Goal: Task Accomplishment & Management: Complete application form

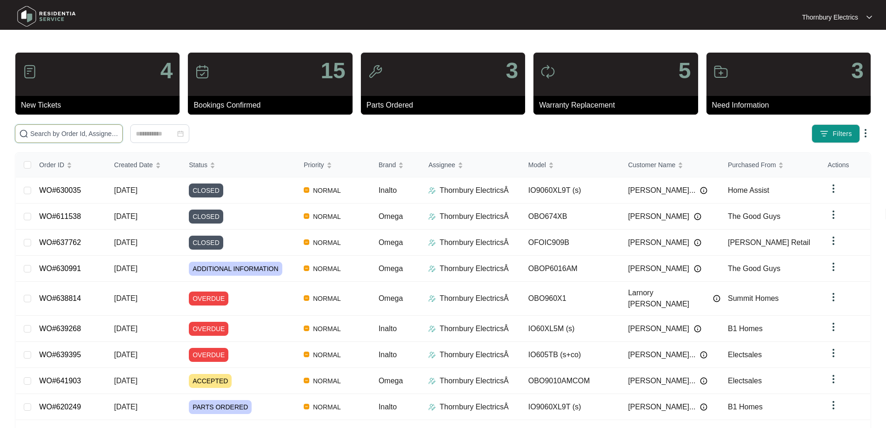
drag, startPoint x: 204, startPoint y: 133, endPoint x: 205, endPoint y: 119, distance: 13.5
click at [119, 133] on input "text" at bounding box center [74, 133] width 88 height 10
paste input "631956"
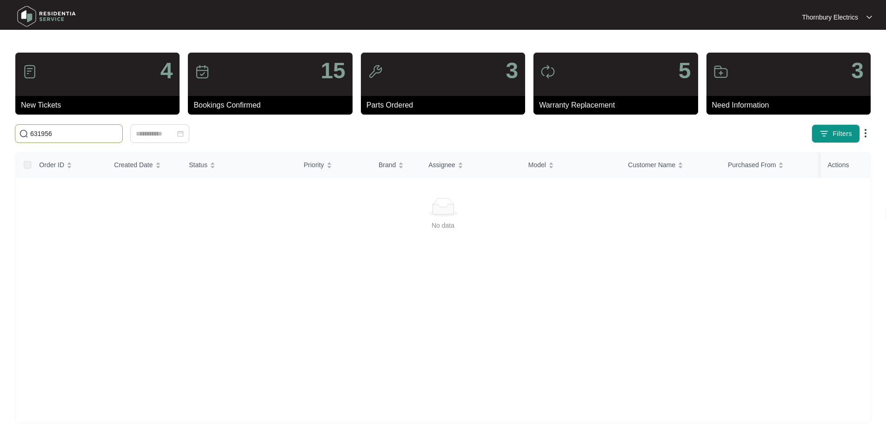
type input "631956"
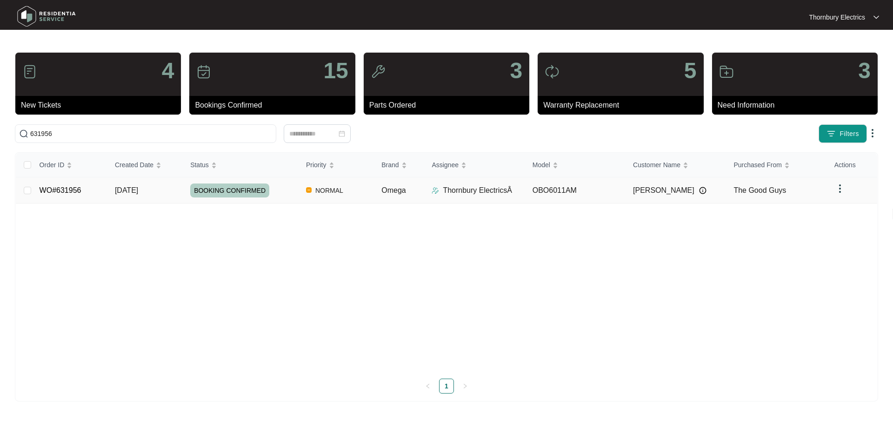
click at [228, 184] on span "BOOKING CONFIRMED" at bounding box center [229, 190] width 79 height 14
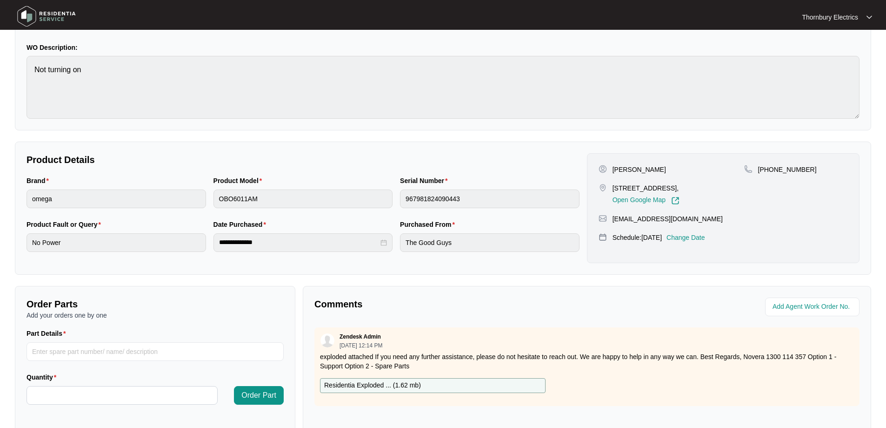
scroll to position [190, 0]
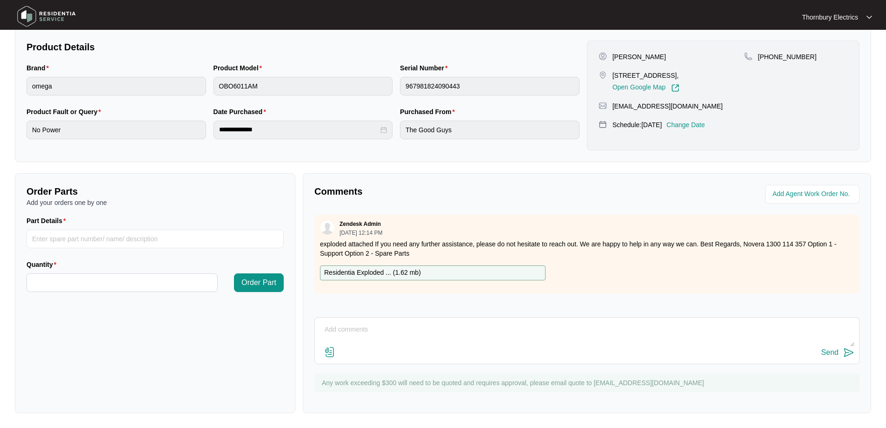
click at [433, 271] on div "Residentia Exploded ... ( 1.62 mb )" at bounding box center [433, 272] width 226 height 15
click at [60, 243] on input "Part Details" at bounding box center [155, 238] width 257 height 19
paste input "SP20525 Main PCB"
type input "SP20525 Main PCB"
click at [168, 282] on input "Quantity" at bounding box center [122, 283] width 190 height 18
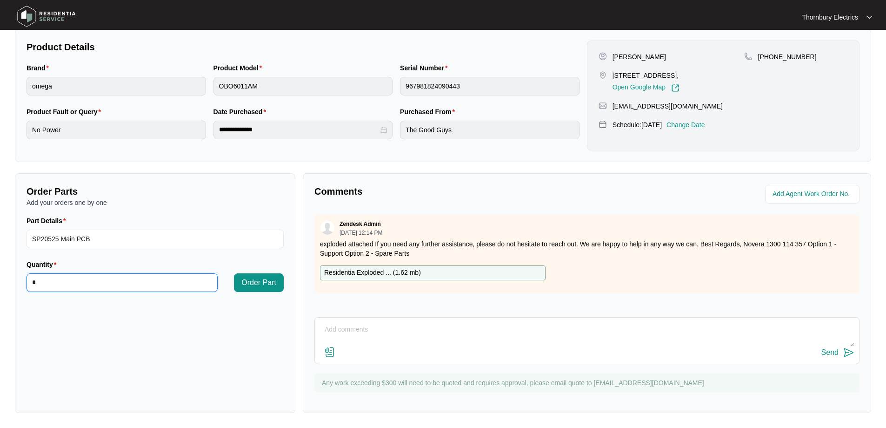
type input "*"
click at [288, 280] on div "Order Parts Add your orders one by one Part Details SP20525 Main PCB Quantity O…" at bounding box center [155, 293] width 281 height 240
click at [116, 286] on input "Quantity" at bounding box center [122, 283] width 190 height 18
type input "*"
click at [242, 277] on span "Order Part" at bounding box center [259, 282] width 35 height 11
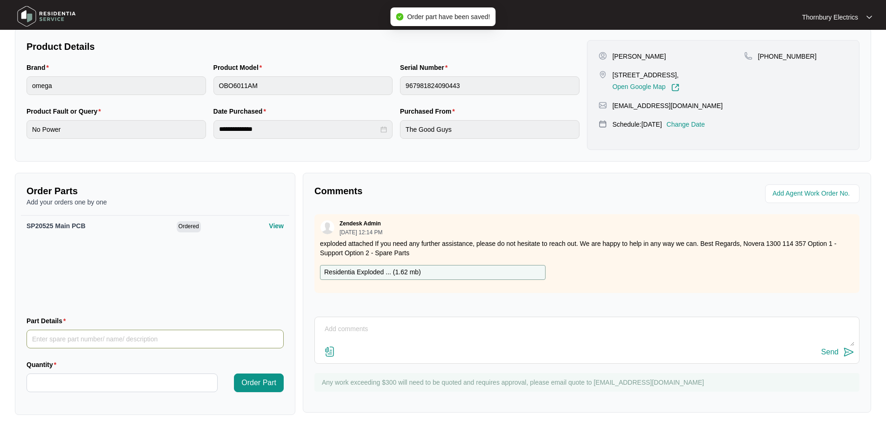
click at [116, 341] on input "Part Details" at bounding box center [155, 338] width 257 height 19
paste input "30101600398 Display board"
type input "30101600398 Display board"
click at [87, 382] on input "Quantity" at bounding box center [122, 383] width 190 height 18
type input "*"
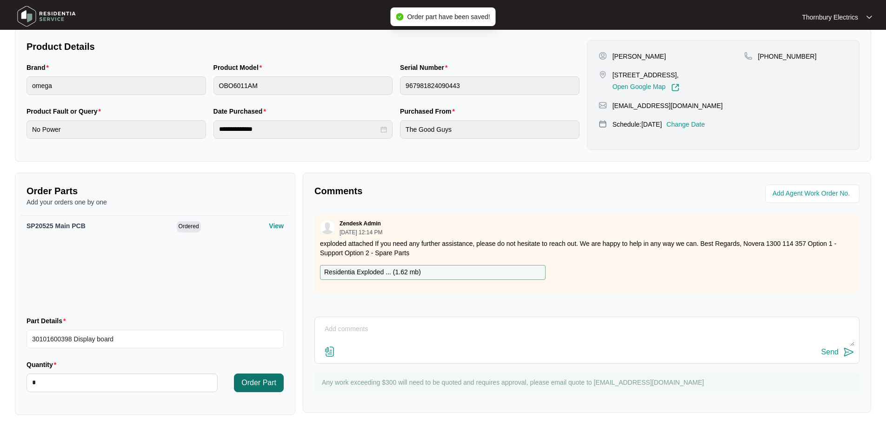
click at [259, 380] on span "Order Part" at bounding box center [259, 382] width 35 height 11
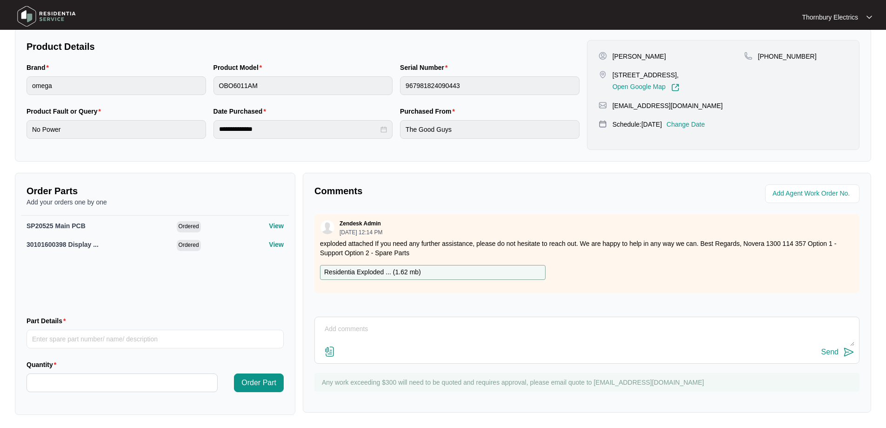
click at [376, 324] on textarea at bounding box center [587, 334] width 535 height 24
paste textarea "Called out to omega OBO6011AM, as unit was DOA. Tested for power at [GEOGRAPHIC…"
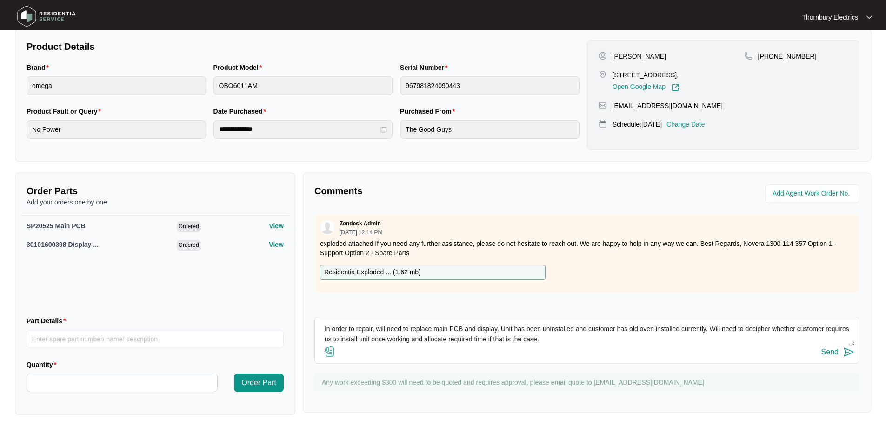
scroll to position [48, 0]
click at [369, 340] on textarea "Called out to omega OBO6011AM, as unit was DOA. Tested for power at [GEOGRAPHIC…" at bounding box center [587, 334] width 535 height 24
paste textarea "SP20525 Main PCB 30101600398 Display board"
click at [405, 335] on textarea "Called out to omega OBO6011AM, as unit was DOA. Tested for power at [GEOGRAPHIC…" at bounding box center [587, 334] width 535 height 24
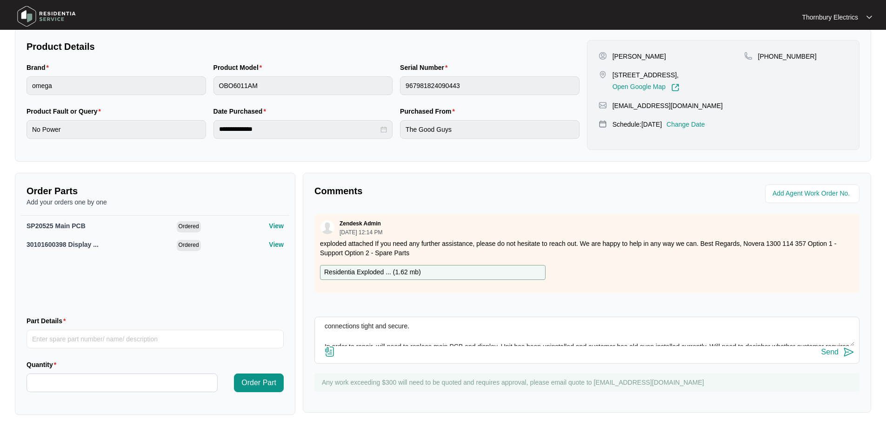
scroll to position [3, 0]
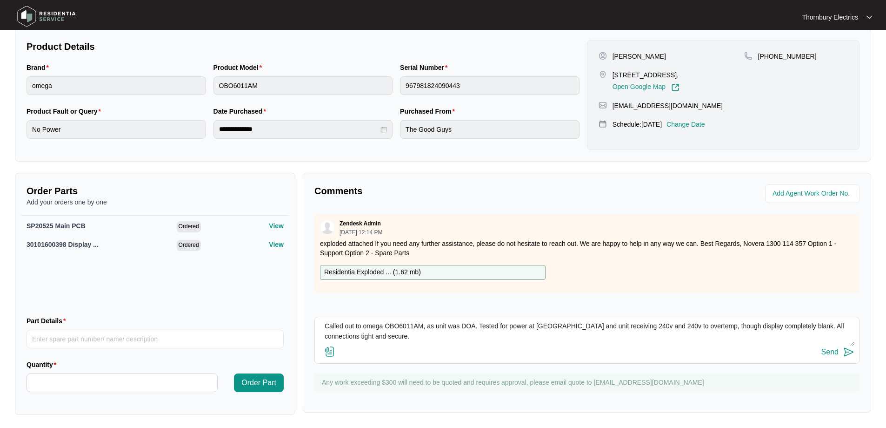
paste textarea "OMEGA OBO6011AM / 967981824090443"
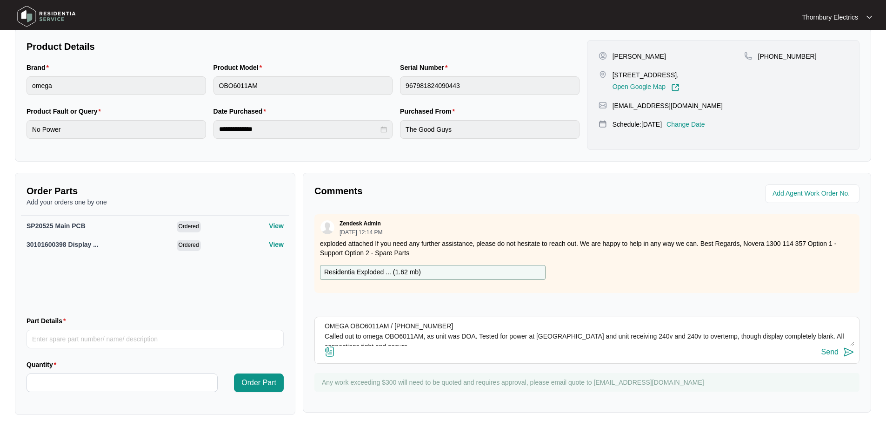
type textarea "[DATE] OMEGA OBO6011AM / [PHONE_NUMBER] Called out to omega OBO6011AM, as unit …"
click at [845, 351] on img at bounding box center [849, 351] width 11 height 11
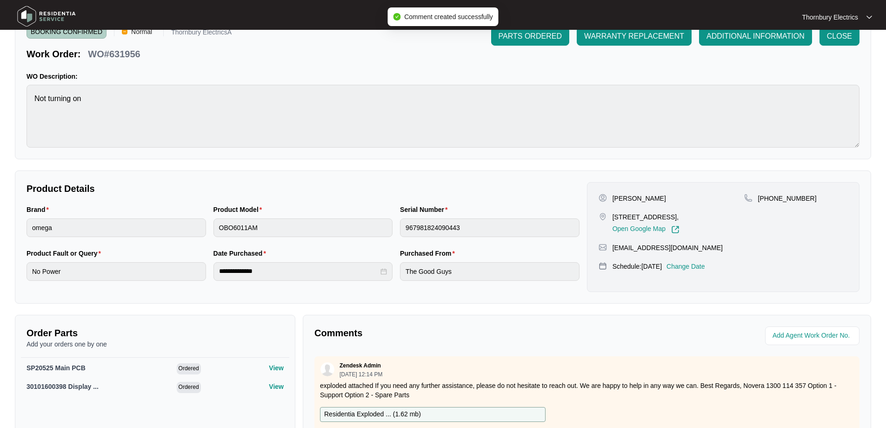
scroll to position [0, 0]
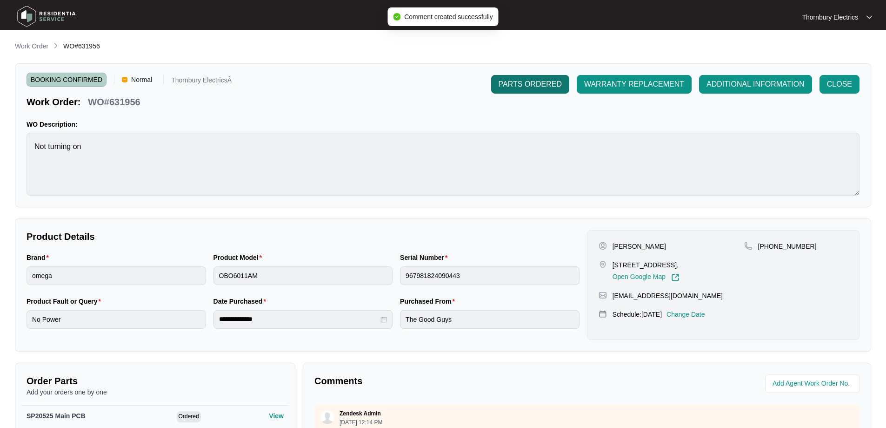
click at [525, 93] on button "PARTS ORDERED" at bounding box center [530, 84] width 78 height 19
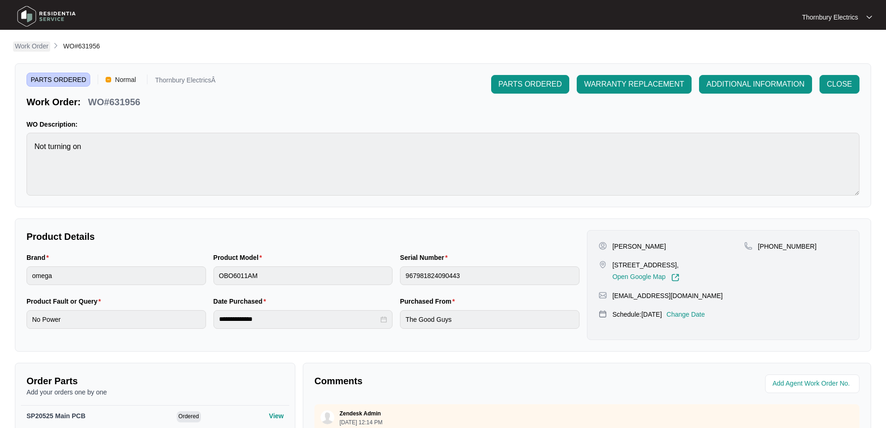
click at [46, 45] on p "Work Order" at bounding box center [32, 45] width 34 height 9
